Goal: Information Seeking & Learning: Learn about a topic

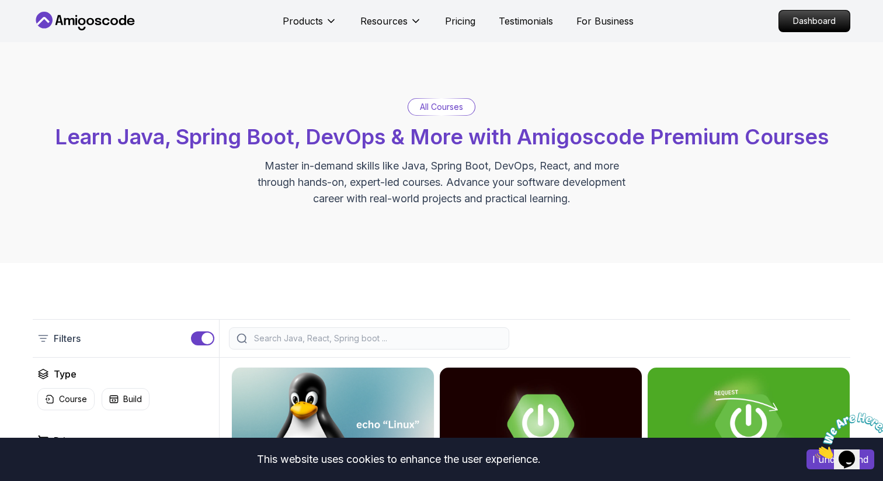
click at [302, 330] on div at bounding box center [369, 338] width 280 height 22
click at [302, 342] on input "search" at bounding box center [377, 338] width 250 height 12
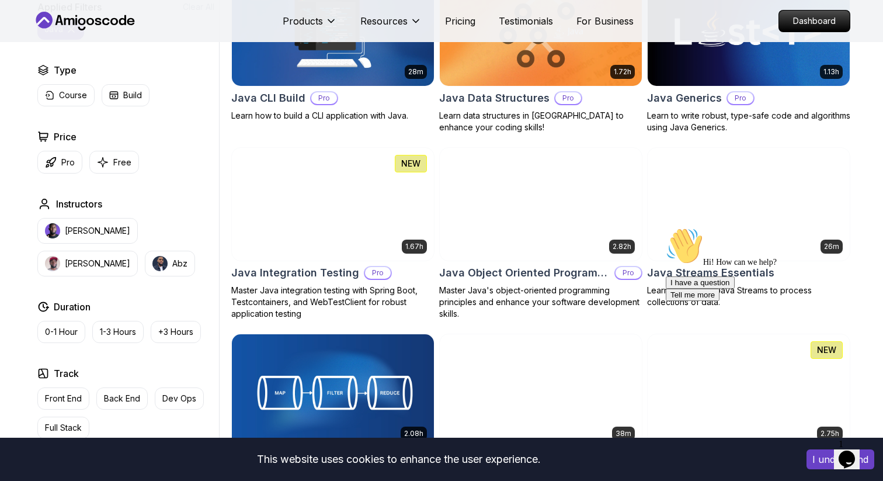
scroll to position [597, 0]
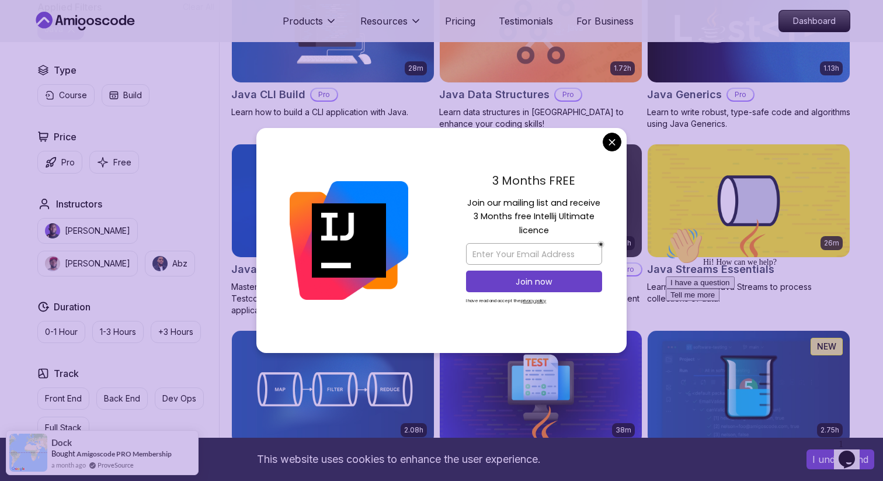
type input "java"
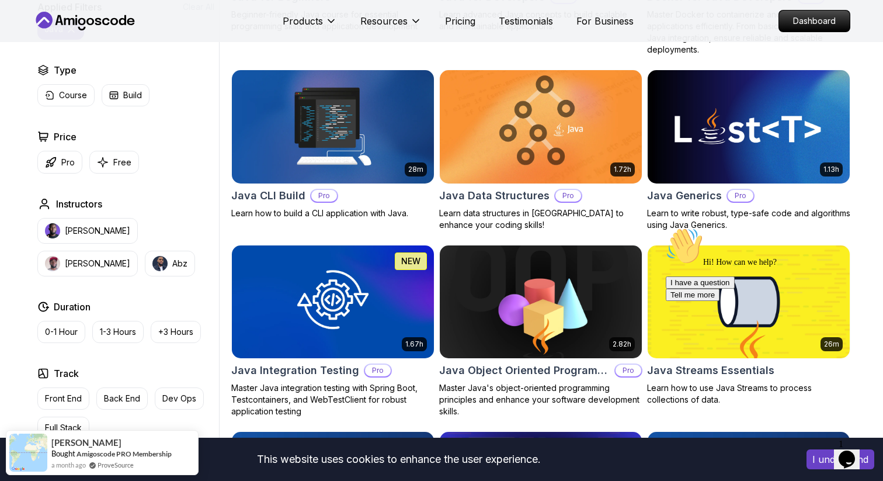
scroll to position [493, 0]
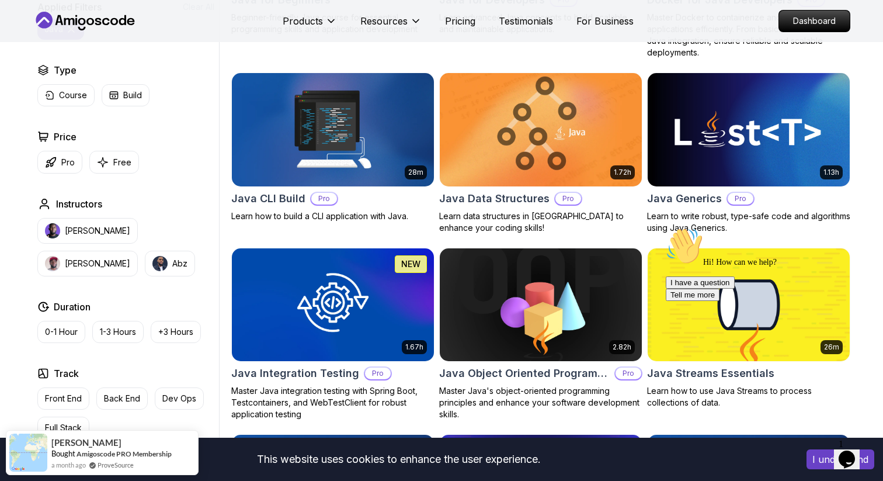
click at [531, 126] on img at bounding box center [540, 129] width 212 height 119
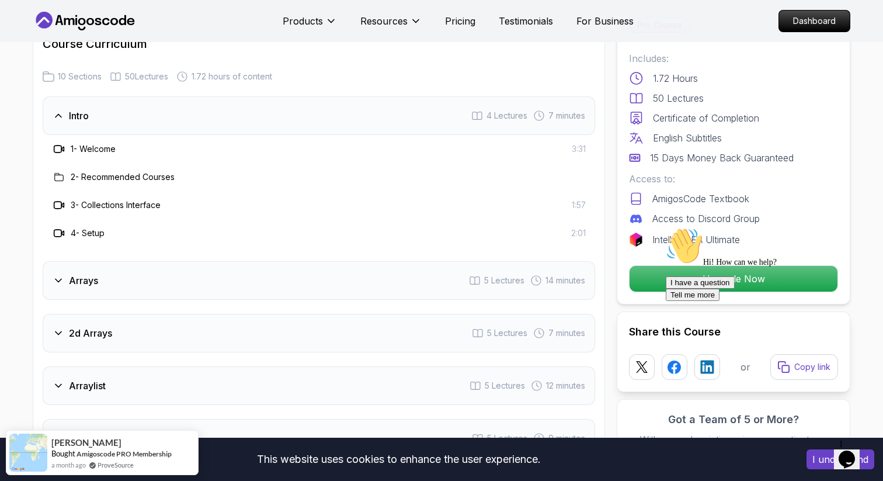
scroll to position [1487, 0]
click at [113, 144] on h3 "1 - Welcome" at bounding box center [93, 150] width 45 height 12
click at [132, 172] on h3 "2 - Recommended Courses" at bounding box center [123, 178] width 104 height 12
click at [169, 271] on div "Arrays 5 Lectures 14 minutes" at bounding box center [319, 281] width 552 height 39
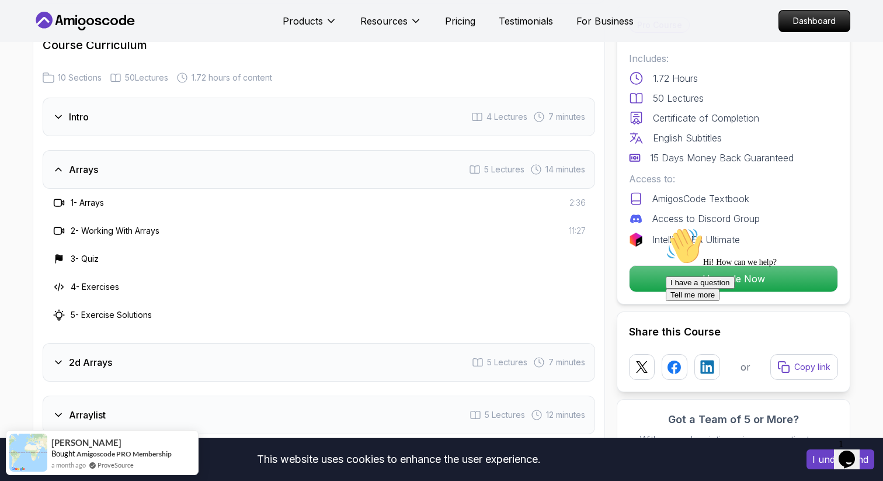
click at [161, 156] on div "Arrays 5 Lectures 14 minutes" at bounding box center [319, 169] width 552 height 39
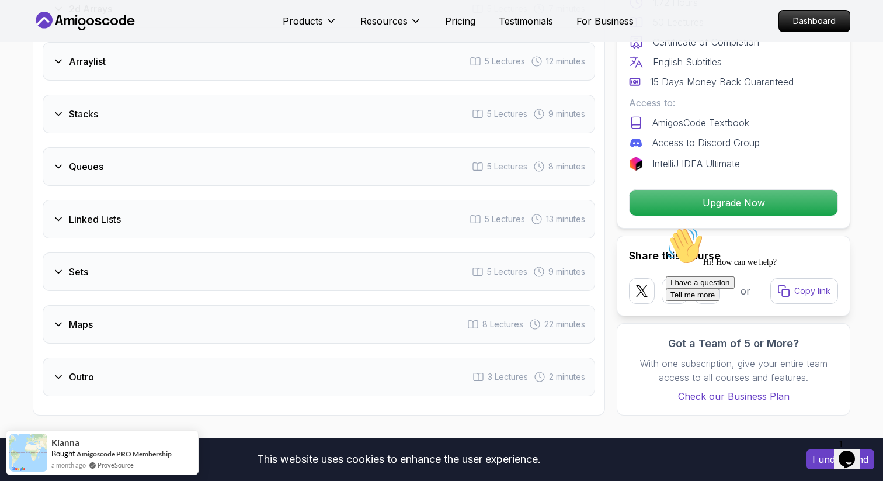
scroll to position [1701, 0]
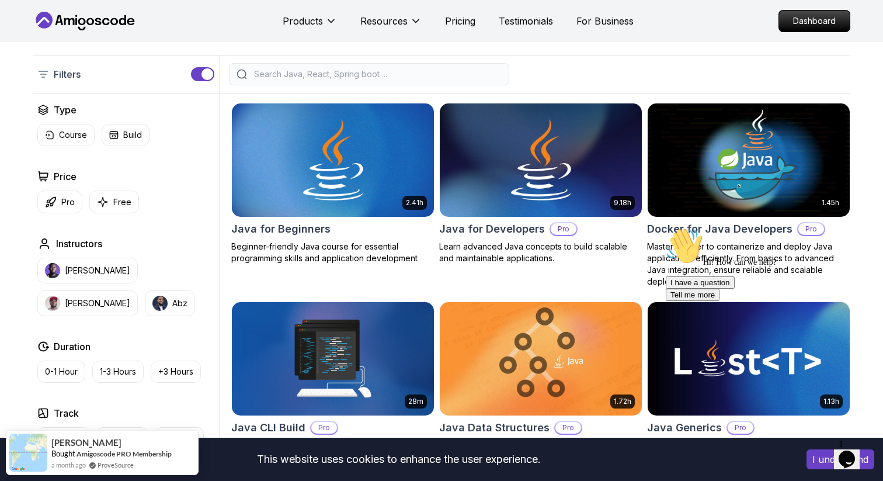
scroll to position [260, 0]
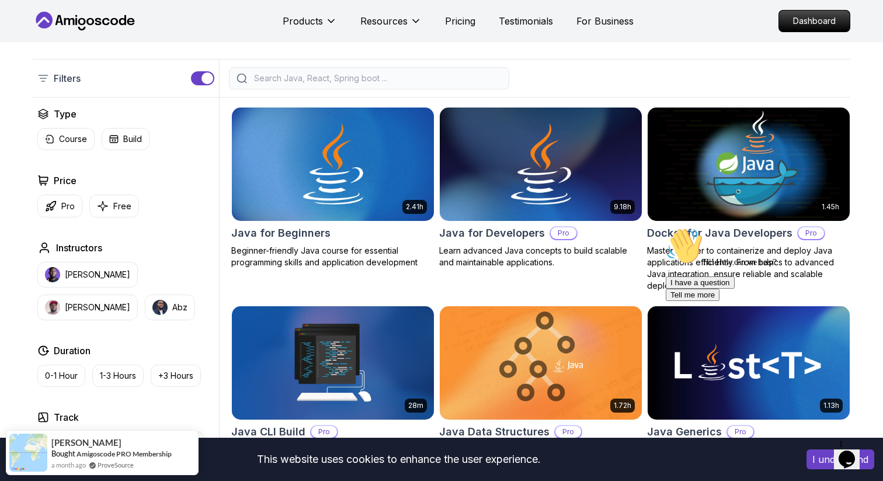
click at [756, 182] on img at bounding box center [748, 164] width 212 height 119
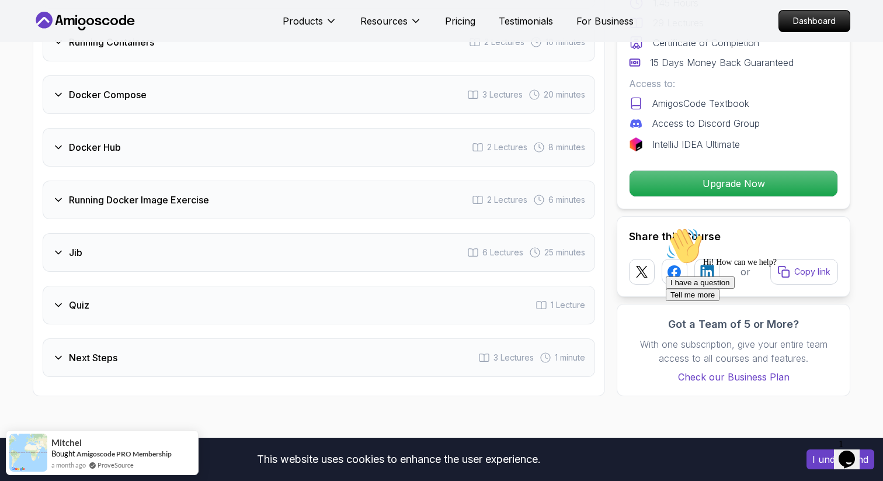
scroll to position [1855, 0]
